Goal: Check status: Check status

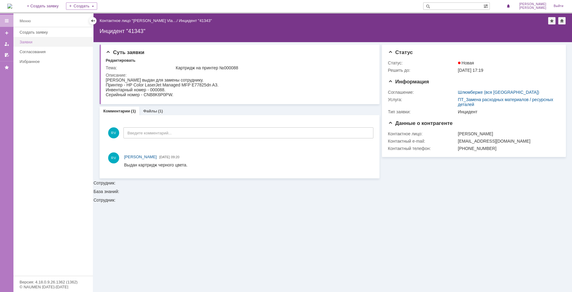
click at [29, 43] on div "Заявки" at bounding box center [55, 42] width 70 height 5
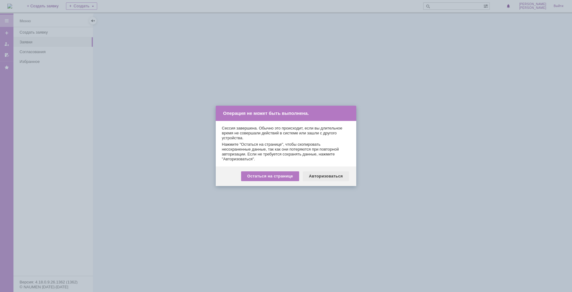
click at [323, 175] on div "Авторизоваться" at bounding box center [326, 176] width 46 height 10
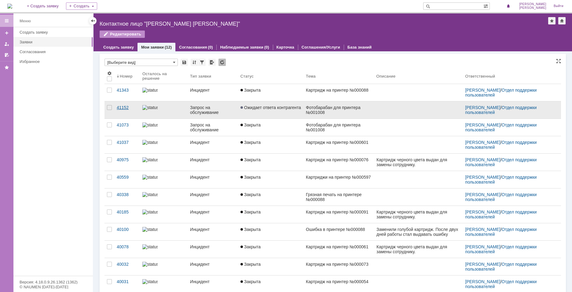
click at [124, 106] on div "41152" at bounding box center [127, 107] width 21 height 5
